Goal: Information Seeking & Learning: Learn about a topic

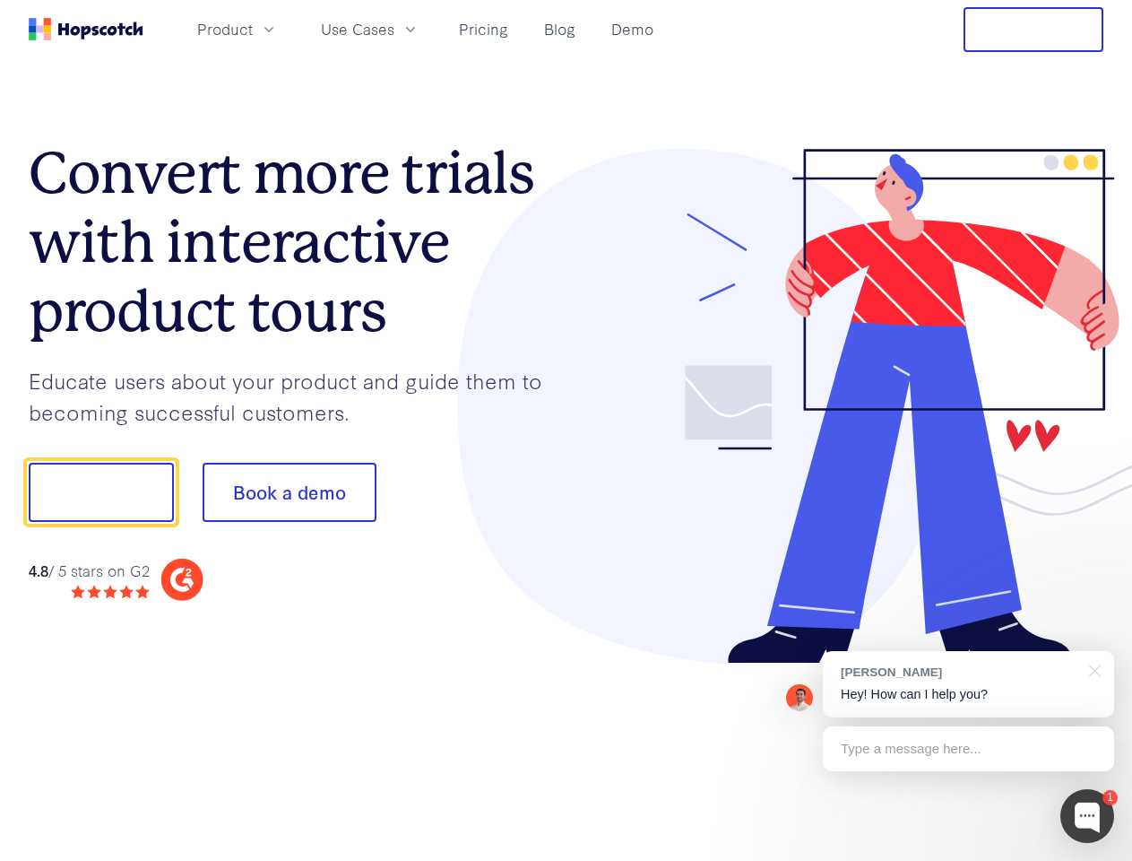
click at [567, 430] on div at bounding box center [836, 406] width 538 height 515
click at [253, 29] on span "Product" at bounding box center [225, 29] width 56 height 22
click at [394, 29] on span "Use Cases" at bounding box center [358, 29] width 74 height 22
click at [1034, 30] on button "Free Trial" at bounding box center [1034, 29] width 140 height 45
click at [100, 492] on button "Show me!" at bounding box center [101, 492] width 145 height 59
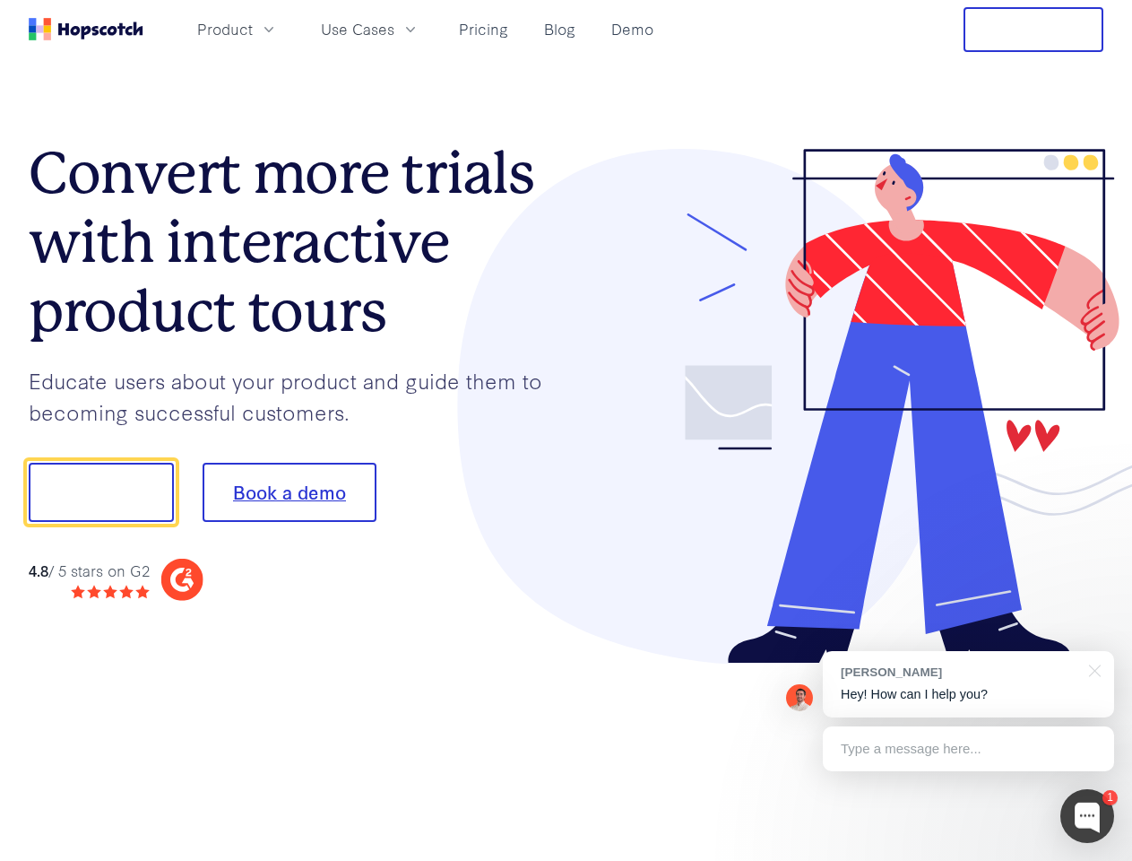
click at [289, 492] on button "Book a demo" at bounding box center [290, 492] width 174 height 59
click at [1087, 816] on div at bounding box center [1088, 816] width 54 height 54
click at [968, 684] on div "[PERSON_NAME] Hey! How can I help you?" at bounding box center [968, 684] width 291 height 66
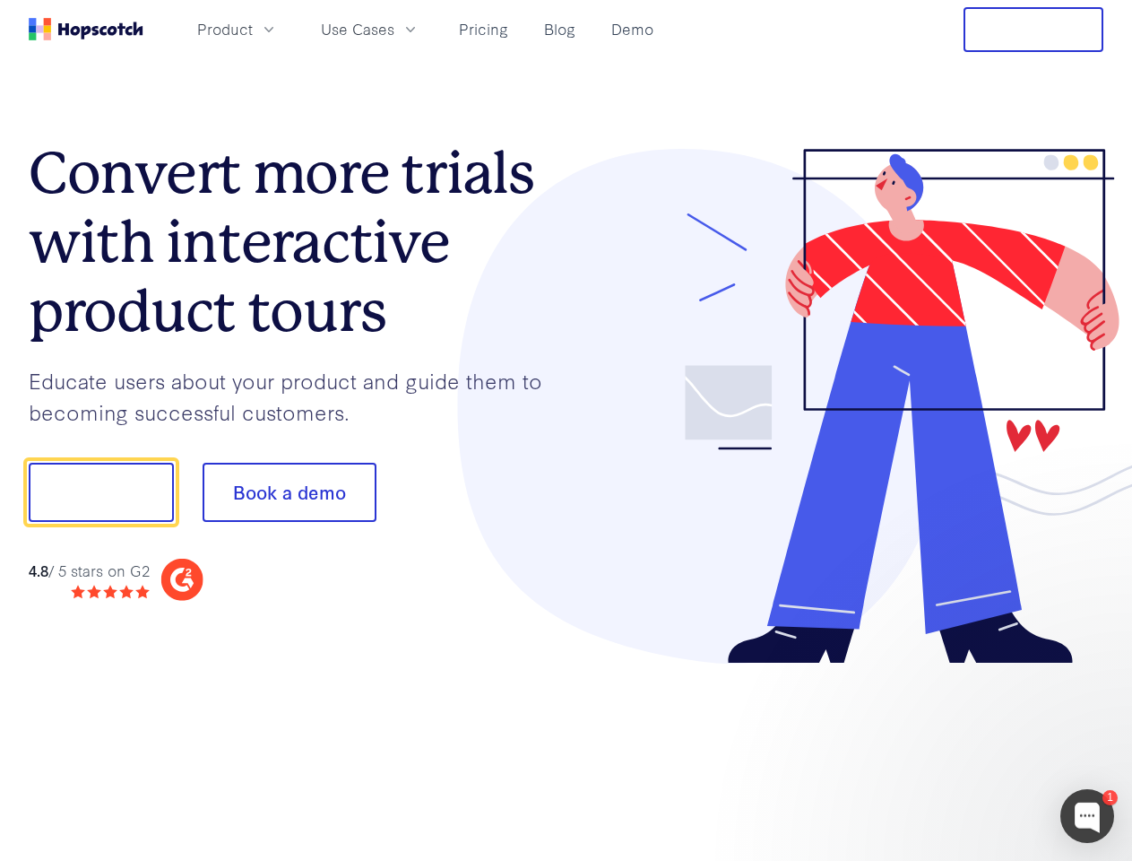
click at [1092, 669] on div at bounding box center [946, 490] width 336 height 598
click at [968, 749] on div at bounding box center [946, 610] width 336 height 358
